Goal: Navigation & Orientation: Understand site structure

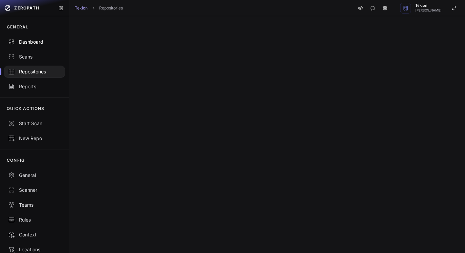
click at [28, 44] on div "Dashboard" at bounding box center [34, 42] width 53 height 7
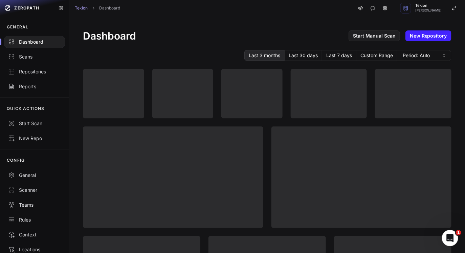
click at [234, 35] on div "Dashboard Start Manual Scan New Repository" at bounding box center [267, 36] width 369 height 12
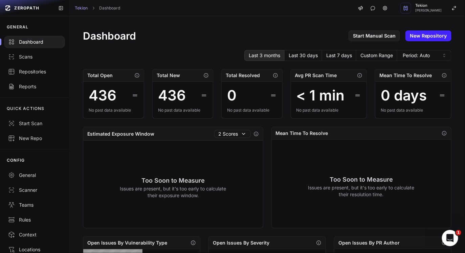
click at [120, 42] on h1 "Dashboard" at bounding box center [109, 36] width 53 height 12
click at [31, 57] on div "Scans" at bounding box center [34, 57] width 53 height 7
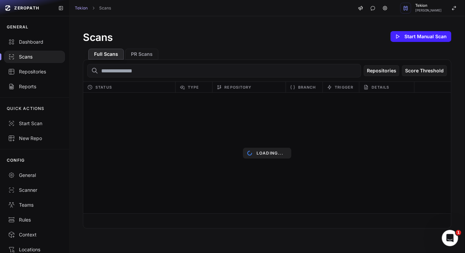
click at [240, 31] on div "Scans Start Manual Scan" at bounding box center [267, 37] width 369 height 14
click at [294, 36] on div "Scans Start Manual Scan" at bounding box center [267, 37] width 369 height 14
click at [258, 48] on div "Full Scans PR Scans" at bounding box center [267, 51] width 369 height 16
click at [31, 45] on div "Dashboard" at bounding box center [34, 42] width 53 height 7
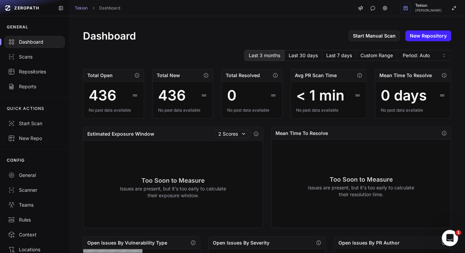
click at [263, 38] on div "Dashboard Start Manual Scan New Repository" at bounding box center [267, 36] width 369 height 12
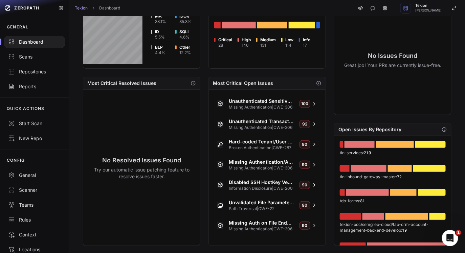
scroll to position [249, 0]
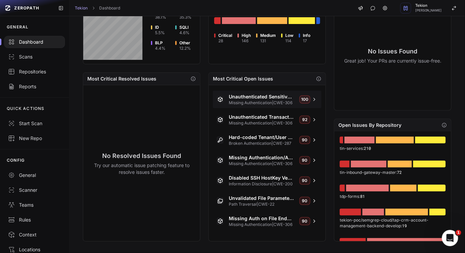
click at [273, 98] on span "Unauthenticated Sensitive API Exposure" at bounding box center [261, 96] width 65 height 7
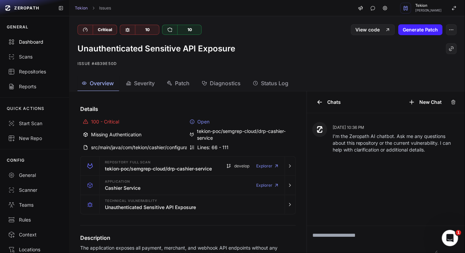
click at [40, 41] on div "Dashboard" at bounding box center [34, 42] width 53 height 7
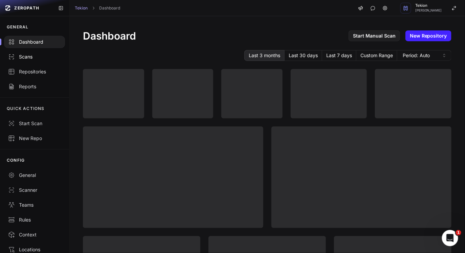
click at [18, 58] on div "Scans" at bounding box center [34, 57] width 53 height 7
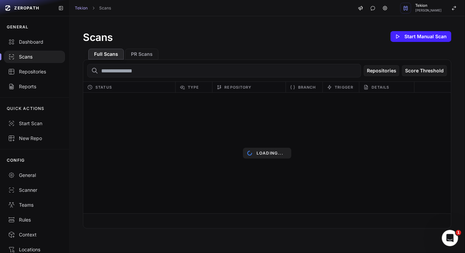
click at [258, 28] on div "Scans Start Manual Scan Full Scans PR Scans Repositories Score Threshold Status…" at bounding box center [267, 129] width 396 height 226
click at [34, 43] on div "Dashboard" at bounding box center [34, 42] width 53 height 7
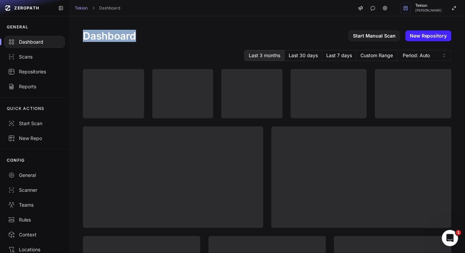
drag, startPoint x: 77, startPoint y: 36, endPoint x: 163, endPoint y: 36, distance: 86.0
click at [116, 32] on h1 "Dashboard" at bounding box center [109, 36] width 53 height 12
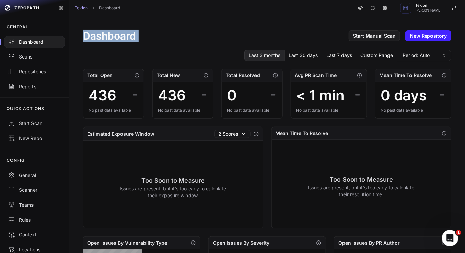
click at [178, 33] on div "Dashboard Start Manual Scan New Repository" at bounding box center [267, 36] width 369 height 12
click at [131, 40] on h1 "Dashboard" at bounding box center [109, 36] width 53 height 12
click at [152, 37] on div "Dashboard Start Manual Scan New Repository" at bounding box center [267, 36] width 369 height 12
drag, startPoint x: 152, startPoint y: 37, endPoint x: 89, endPoint y: 37, distance: 62.7
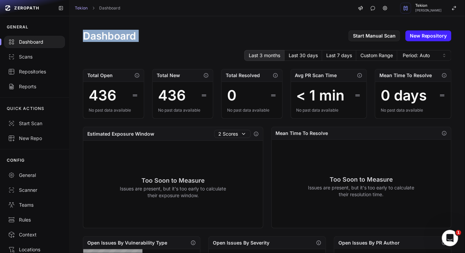
click at [89, 37] on div "Dashboard Start Manual Scan New Repository" at bounding box center [267, 36] width 369 height 12
click at [113, 37] on h1 "Dashboard" at bounding box center [109, 36] width 53 height 12
click at [167, 40] on div "Dashboard Start Manual Scan New Repository" at bounding box center [267, 36] width 369 height 12
click at [115, 139] on div "Estimated Exposure Window 2 Scores" at bounding box center [173, 134] width 180 height 14
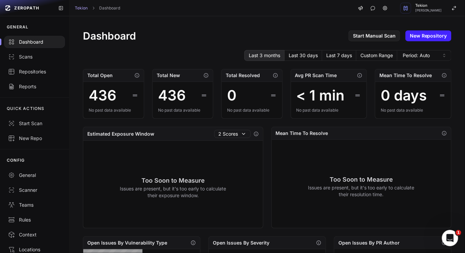
click at [115, 139] on div "Estimated Exposure Window 2 Scores" at bounding box center [173, 134] width 180 height 14
click at [131, 138] on div "Estimated Exposure Window 2 Scores" at bounding box center [173, 134] width 180 height 14
click at [142, 134] on h2 "Estimated Exposure Window" at bounding box center [120, 134] width 67 height 7
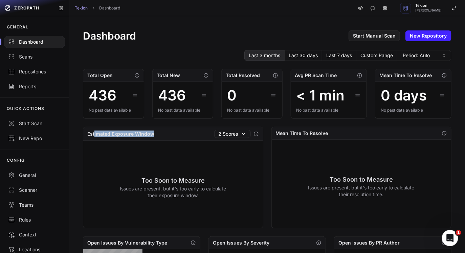
drag, startPoint x: 155, startPoint y: 135, endPoint x: 94, endPoint y: 135, distance: 61.0
click at [94, 135] on div "Estimated Exposure Window 2 Scores" at bounding box center [173, 134] width 180 height 14
click at [232, 135] on button "2 Scores" at bounding box center [232, 134] width 37 height 8
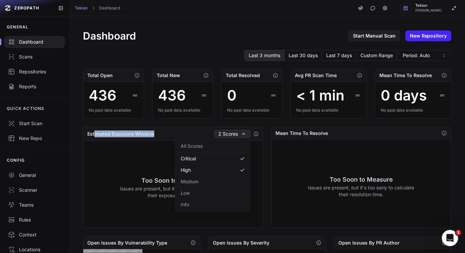
click at [143, 163] on div "Too Soon to Measure Issues are present, but it's too early to calculate their e…" at bounding box center [173, 187] width 180 height 93
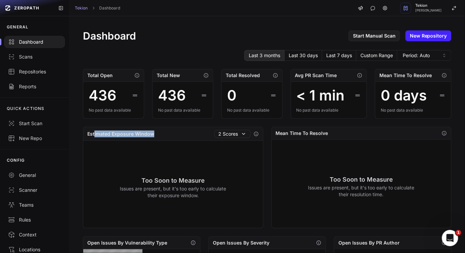
click at [207, 164] on div "Too Soon to Measure Issues are present, but it's too early to calculate their e…" at bounding box center [173, 187] width 180 height 93
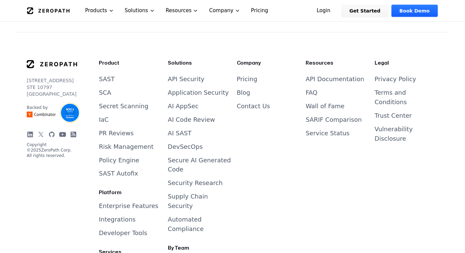
scroll to position [2818, 0]
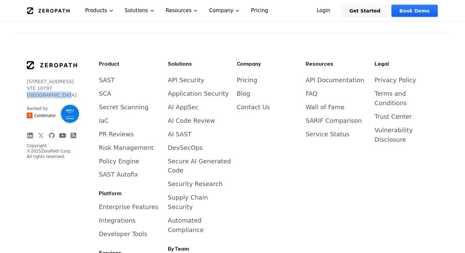
drag, startPoint x: 28, startPoint y: 81, endPoint x: 60, endPoint y: 81, distance: 32.5
click at [60, 81] on p "[STREET_ADDRESS]" at bounding box center [52, 88] width 50 height 20
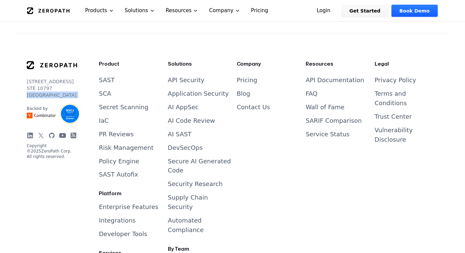
click at [70, 80] on p "[STREET_ADDRESS]" at bounding box center [52, 88] width 50 height 20
click at [6, 90] on footer "[STREET_ADDRESS] Backed by Copyright © 2025 ZeroPath Corp. All rights reserved.…" at bounding box center [232, 212] width 465 height 412
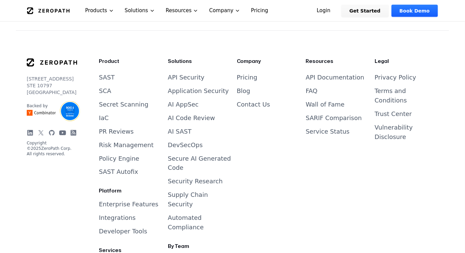
scroll to position [2811, 0]
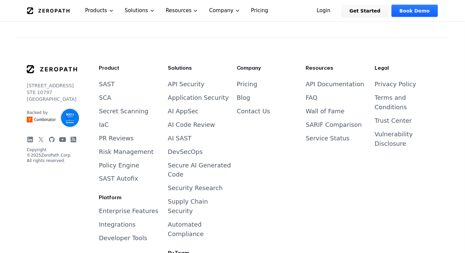
click at [14, 82] on footer "[STREET_ADDRESS] Backed by Copyright © 2025 ZeroPath Corp. All rights reserved.…" at bounding box center [232, 216] width 465 height 412
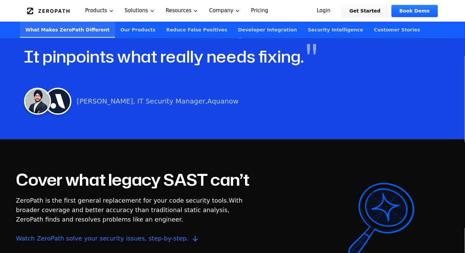
scroll to position [422, 0]
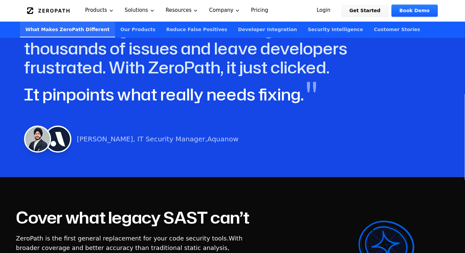
click at [287, 84] on span "It pinpoints what really needs fixing." at bounding box center [164, 94] width 280 height 23
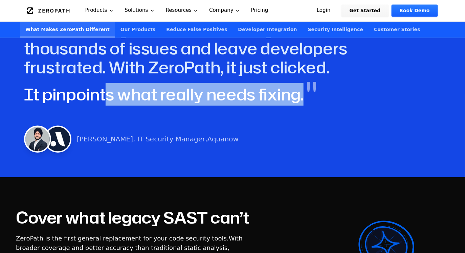
drag, startPoint x: 299, startPoint y: 86, endPoint x: 103, endPoint y: 78, distance: 196.3
click at [103, 78] on div "Real Vulnerabilities Without the Noise " Most security tools overwhelm you with…" at bounding box center [233, 73] width 434 height 175
click at [127, 83] on span "It pinpoints what really needs fixing." at bounding box center [164, 94] width 280 height 23
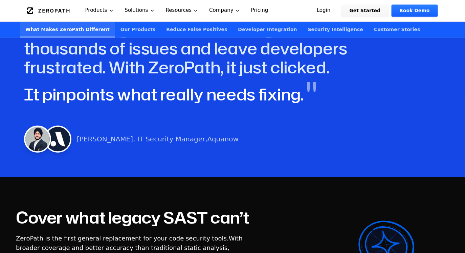
click at [276, 90] on span "It pinpoints what really needs fixing." at bounding box center [164, 94] width 280 height 23
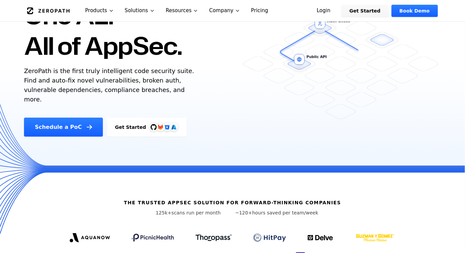
scroll to position [0, 0]
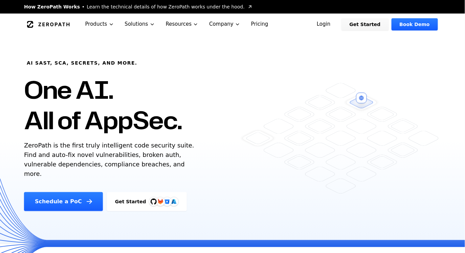
drag, startPoint x: 34, startPoint y: 87, endPoint x: 241, endPoint y: 122, distance: 210.9
click at [241, 122] on div "AI SAST, SCA, Secrets, and more. One AI. All of AppSec. ZeroPath is the first t…" at bounding box center [139, 123] width 246 height 176
click at [91, 122] on h1 "One AI. All of AppSec." at bounding box center [103, 105] width 158 height 61
